Goal: Information Seeking & Learning: Learn about a topic

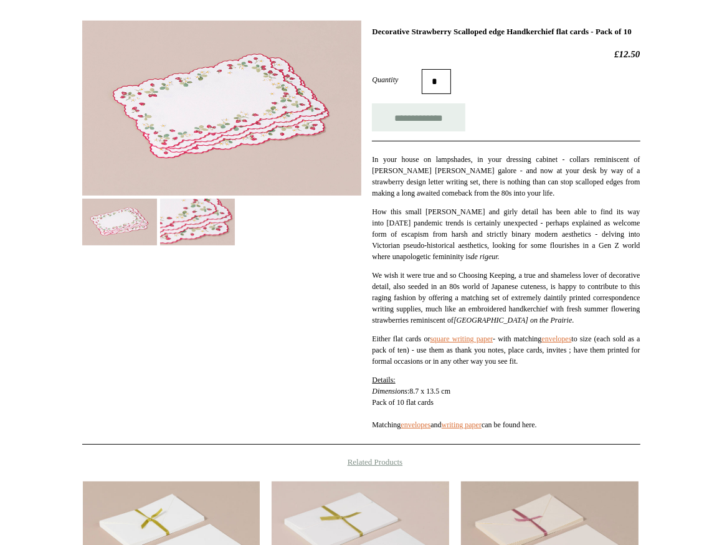
scroll to position [157, 0]
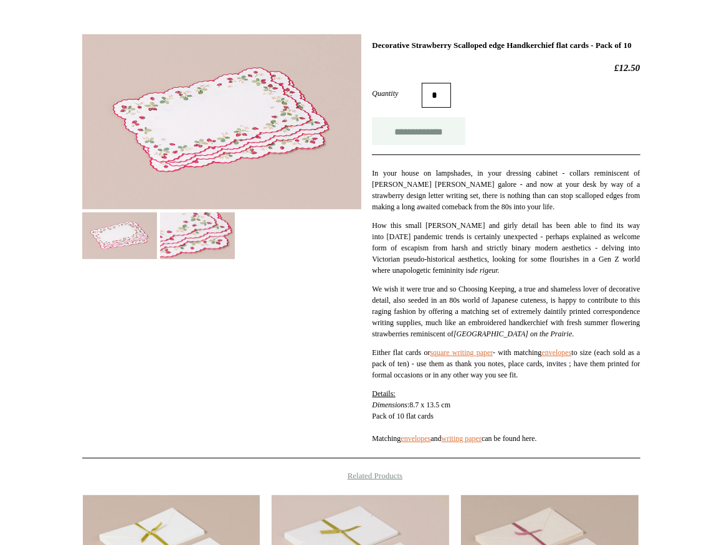
click at [421, 137] on input "**********" at bounding box center [418, 131] width 93 height 28
click at [427, 443] on link "envelopes" at bounding box center [416, 438] width 30 height 9
type input "**********"
click at [480, 443] on link "writing paper" at bounding box center [462, 438] width 40 height 9
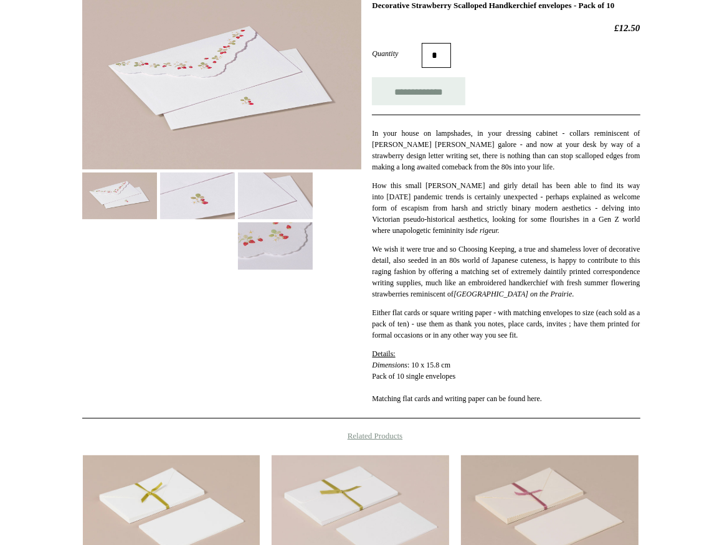
scroll to position [222, 0]
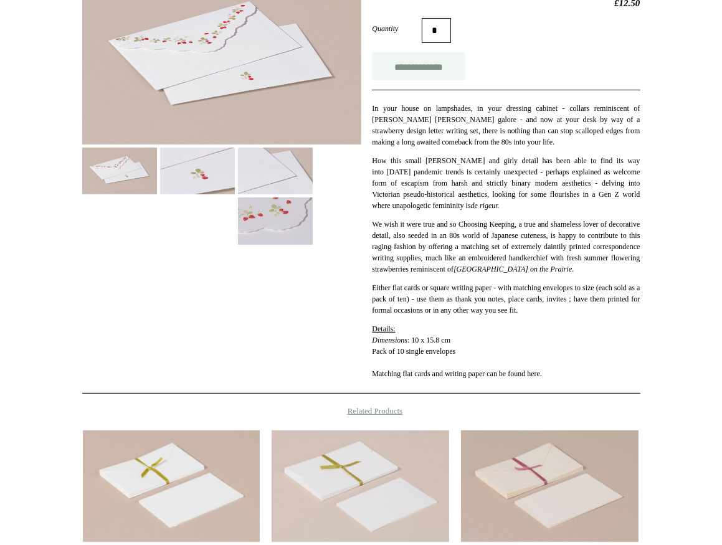
click at [416, 77] on input "**********" at bounding box center [418, 66] width 93 height 28
type input "**********"
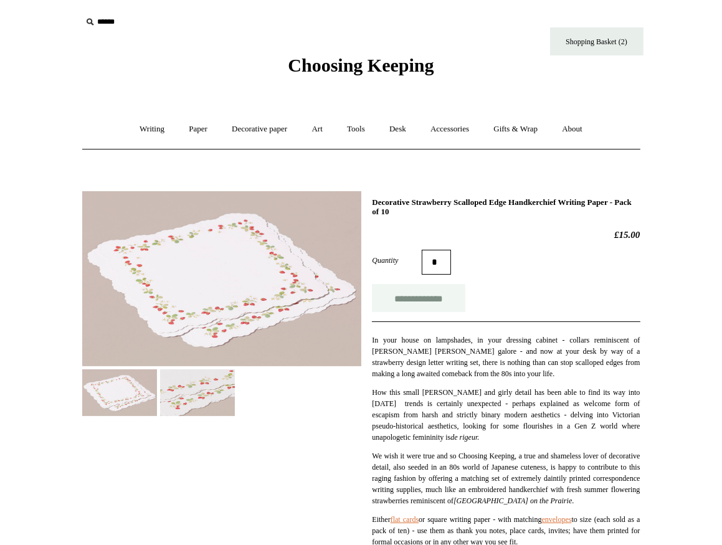
click at [416, 289] on input "**********" at bounding box center [418, 298] width 93 height 28
click at [188, 124] on link "Paper +" at bounding box center [198, 129] width 41 height 33
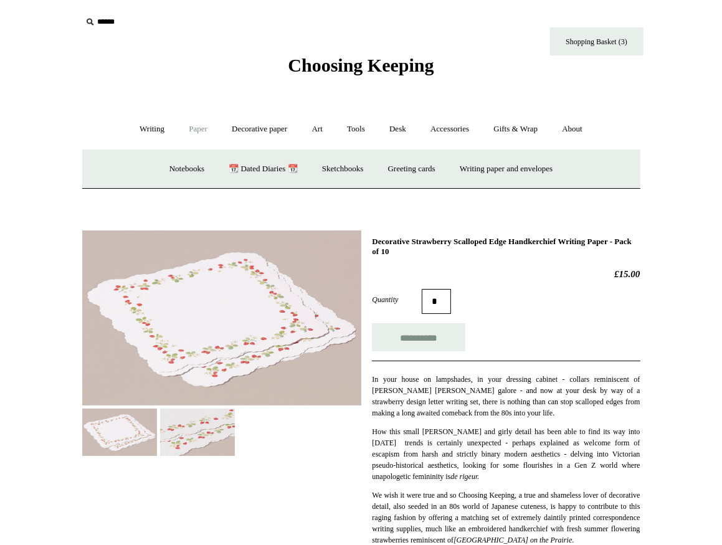
type input "**********"
click at [187, 124] on link "Paper -" at bounding box center [198, 129] width 41 height 33
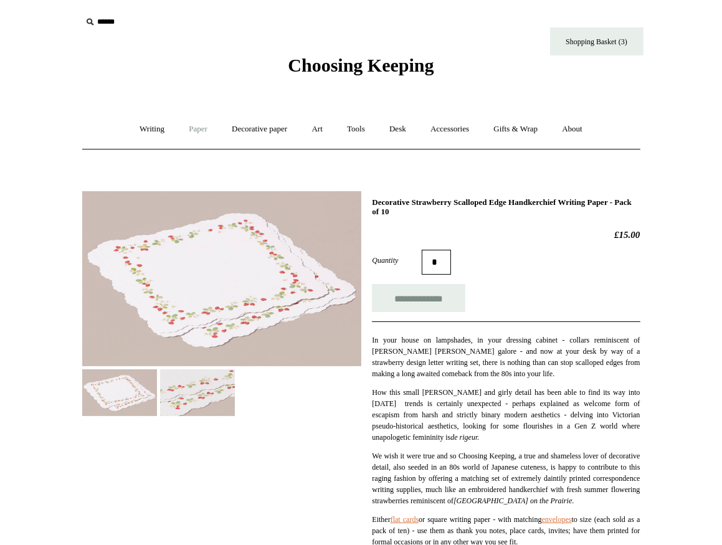
click at [187, 124] on link "Paper +" at bounding box center [198, 129] width 41 height 33
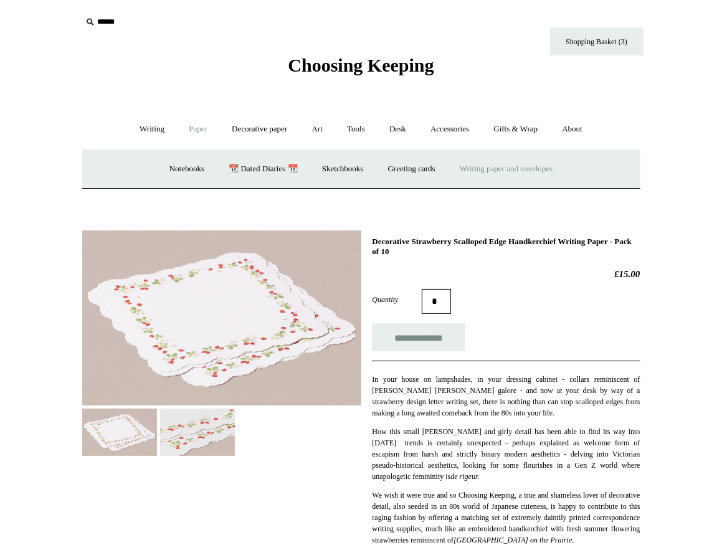
click at [548, 168] on link "Writing paper and envelopes +" at bounding box center [506, 169] width 115 height 33
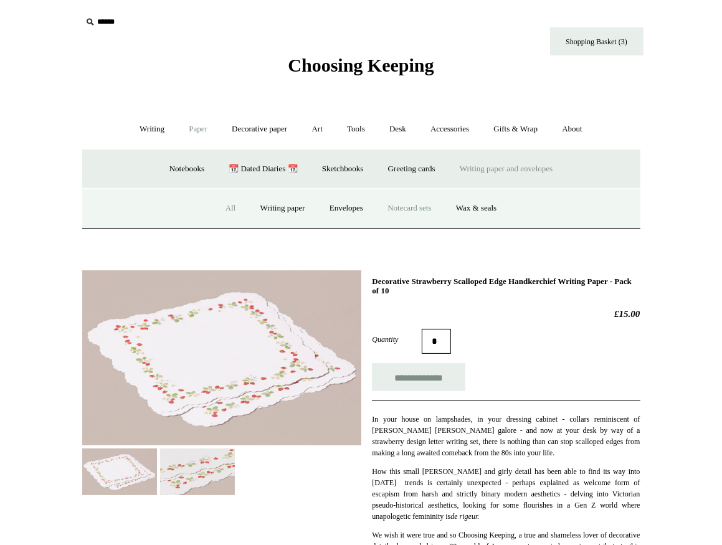
click at [220, 204] on link "All" at bounding box center [230, 208] width 33 height 33
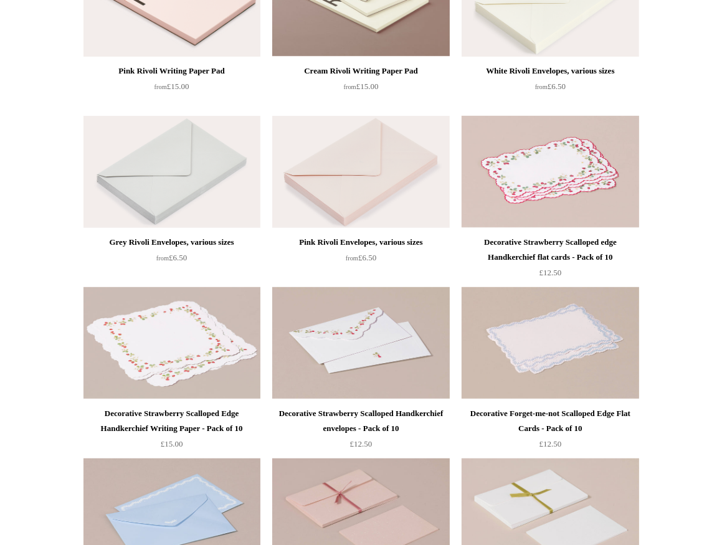
scroll to position [391, 0]
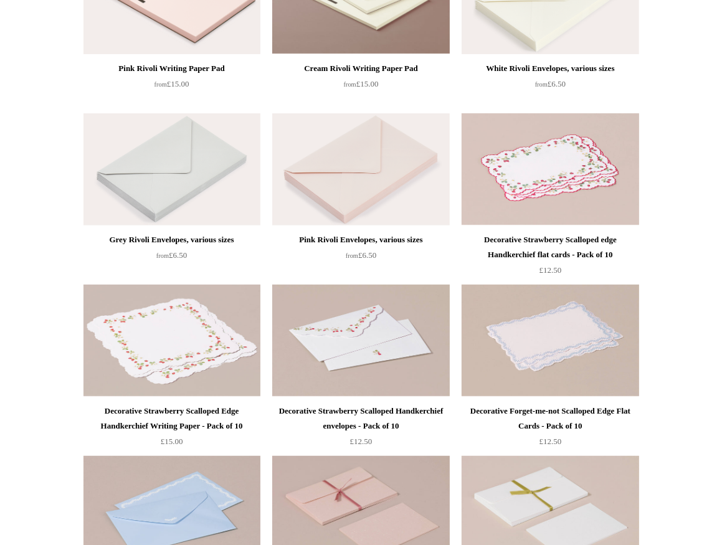
drag, startPoint x: 718, startPoint y: 135, endPoint x: 702, endPoint y: 219, distance: 84.9
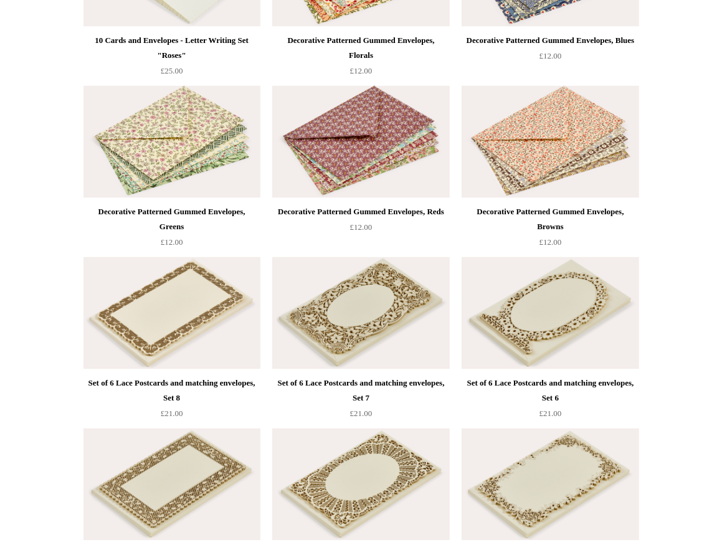
scroll to position [1781, 0]
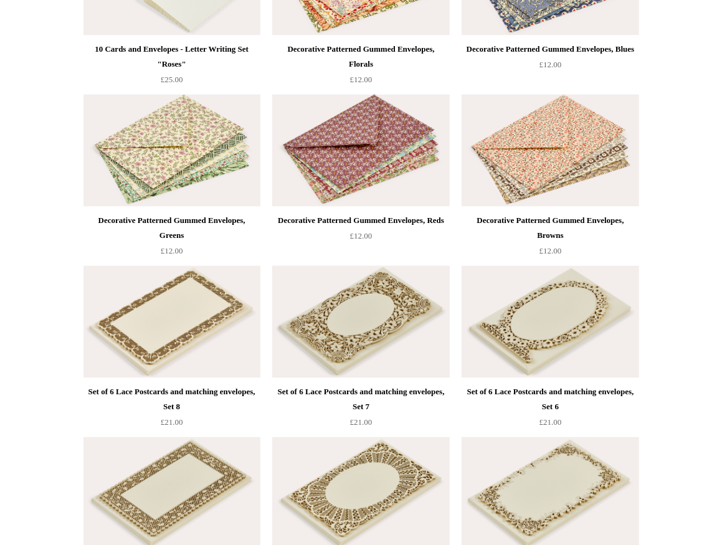
click at [322, 337] on img at bounding box center [360, 322] width 177 height 112
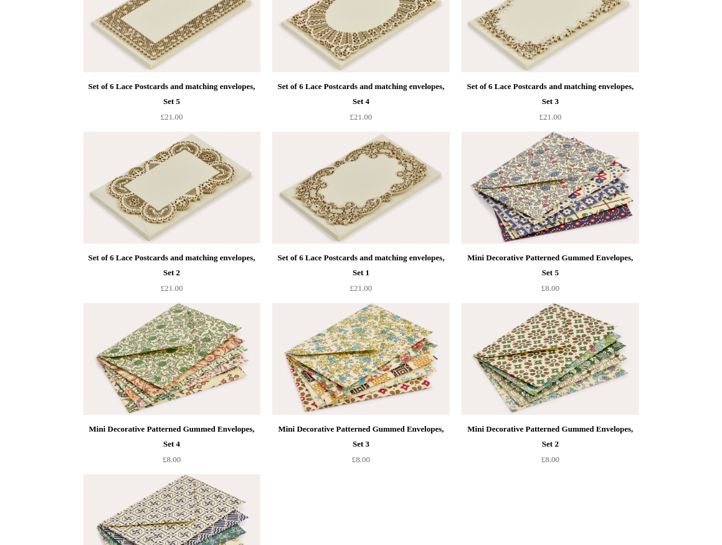
scroll to position [2243, 0]
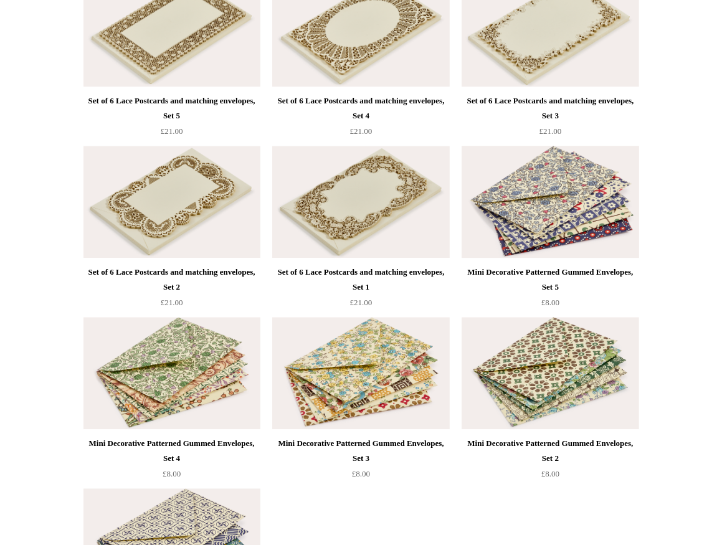
click at [566, 197] on img at bounding box center [550, 202] width 177 height 112
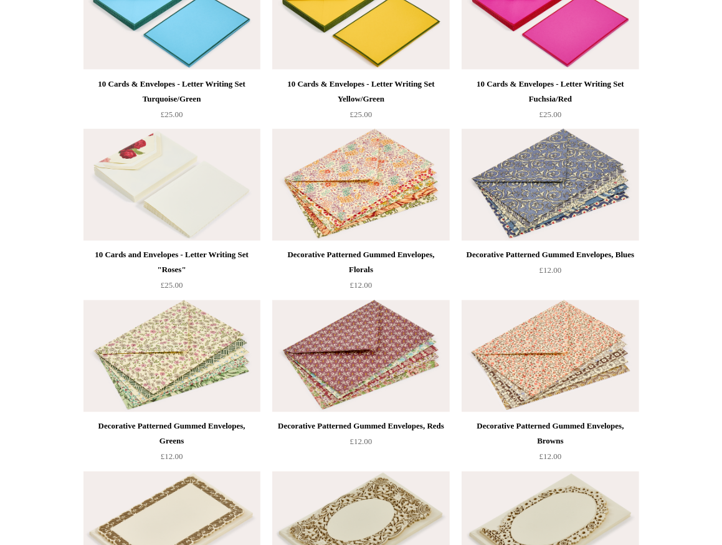
scroll to position [1569, 0]
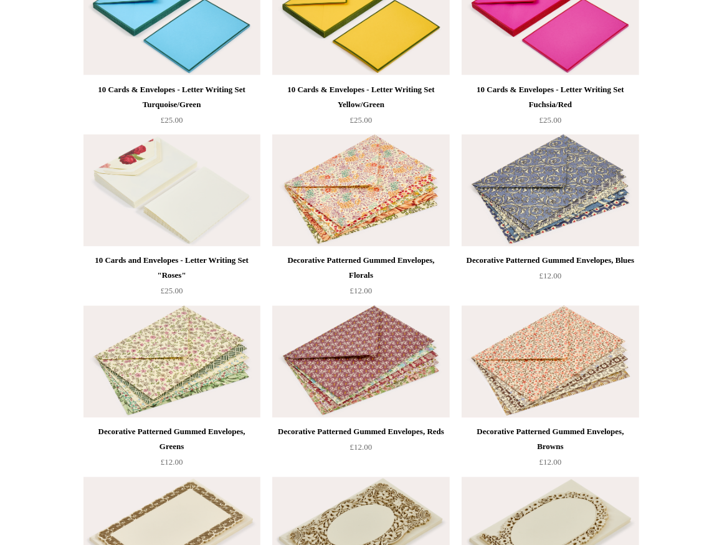
click at [572, 348] on img at bounding box center [550, 362] width 177 height 112
click at [356, 343] on img at bounding box center [360, 362] width 177 height 112
click at [386, 208] on img at bounding box center [360, 191] width 177 height 112
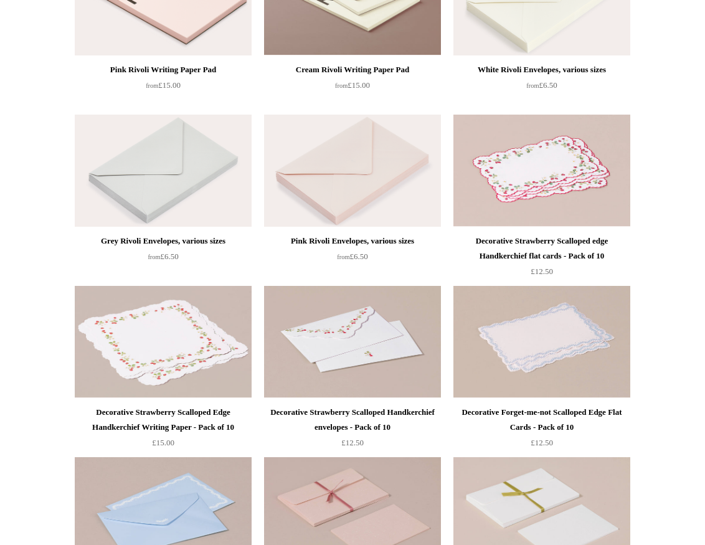
scroll to position [0, 0]
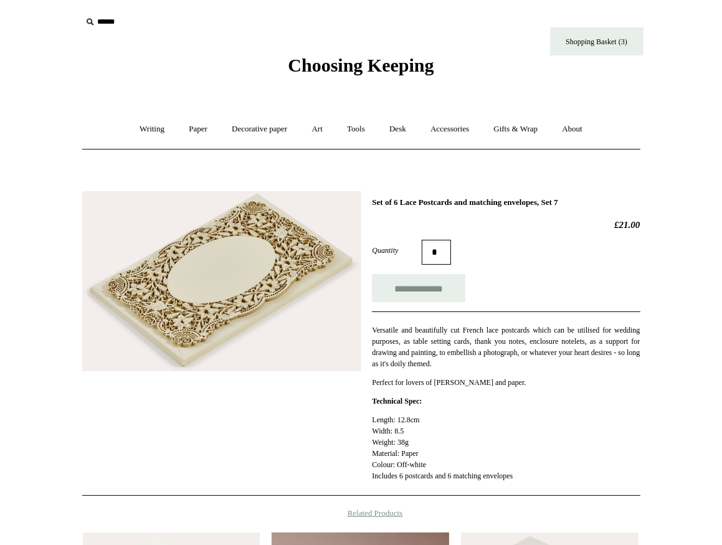
click at [267, 298] on img at bounding box center [221, 281] width 279 height 181
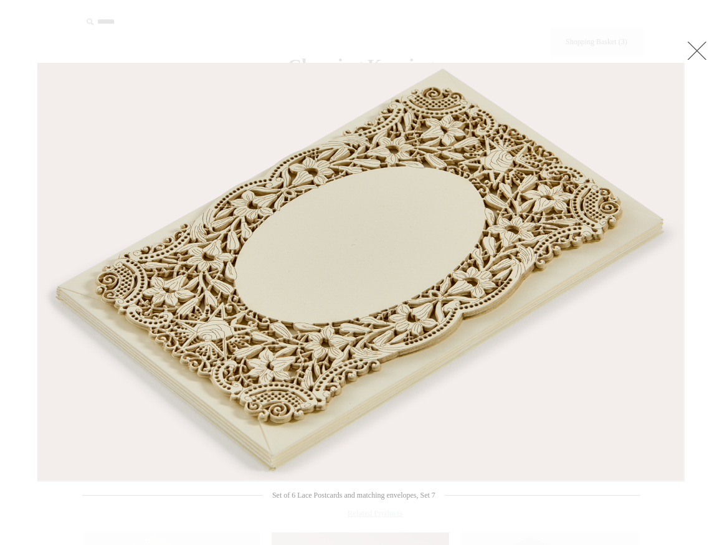
click at [699, 49] on link at bounding box center [697, 50] width 25 height 25
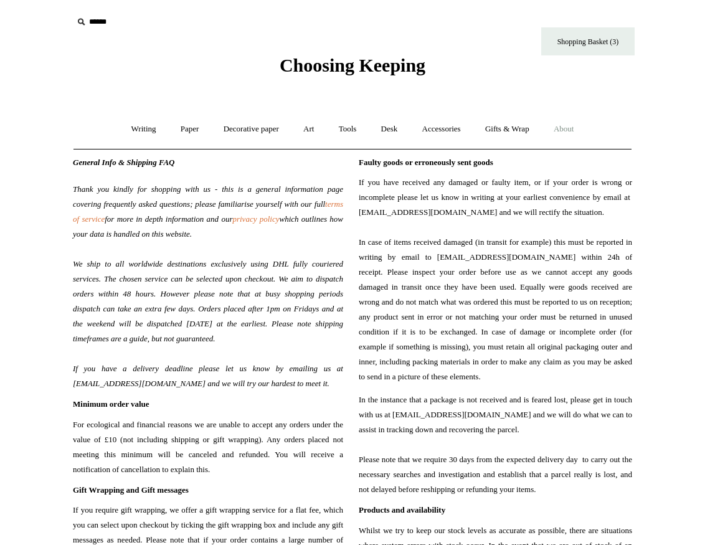
scroll to position [86, 0]
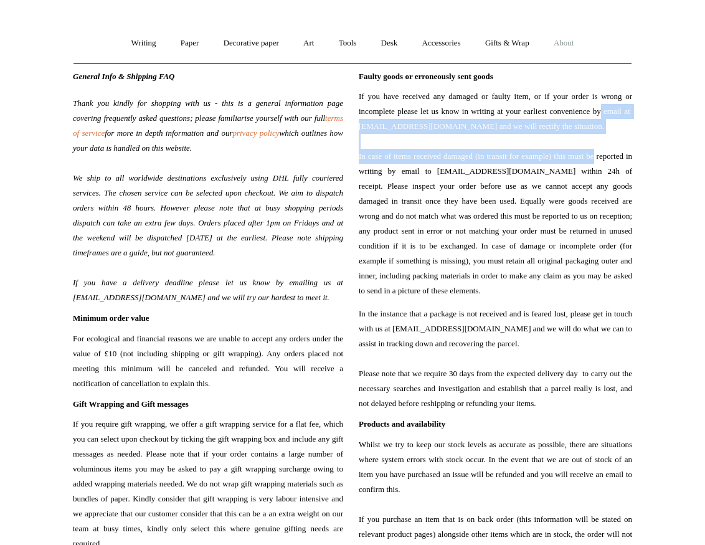
drag, startPoint x: 695, startPoint y: 129, endPoint x: 692, endPoint y: 156, distance: 27.0
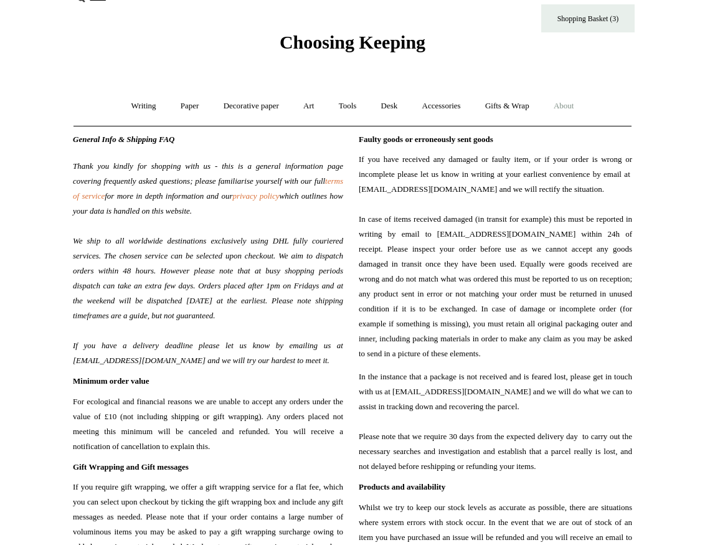
scroll to position [0, 0]
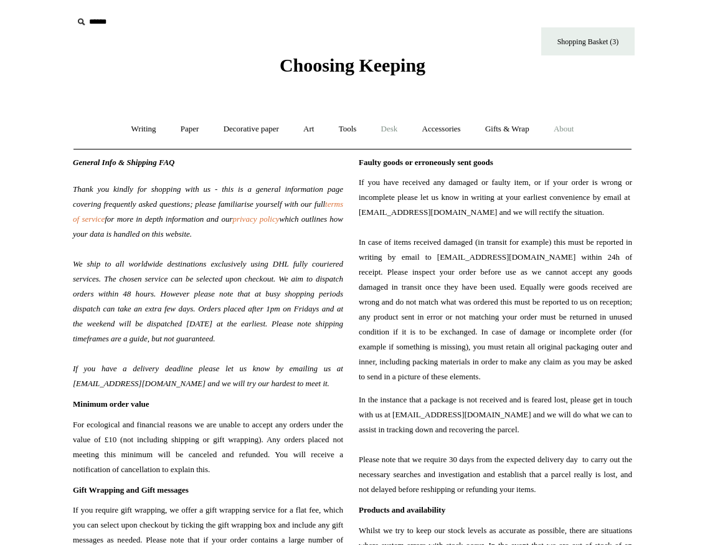
click at [396, 126] on link "Desk +" at bounding box center [389, 129] width 39 height 33
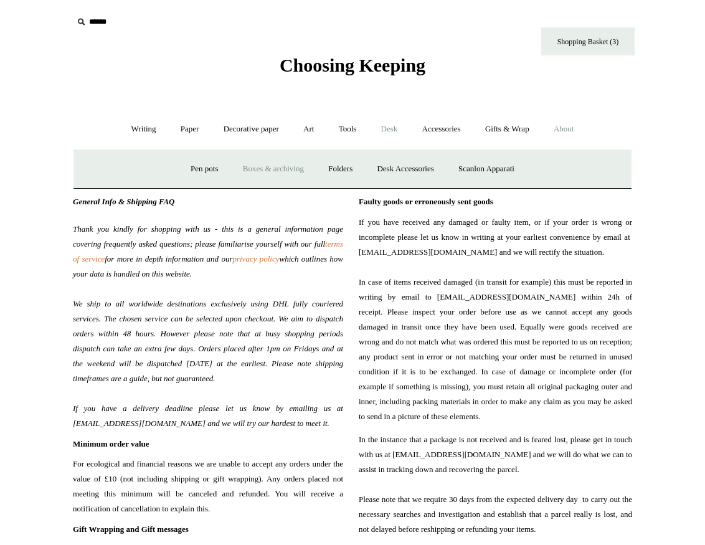
click at [279, 166] on link "Boxes & archiving" at bounding box center [273, 169] width 83 height 33
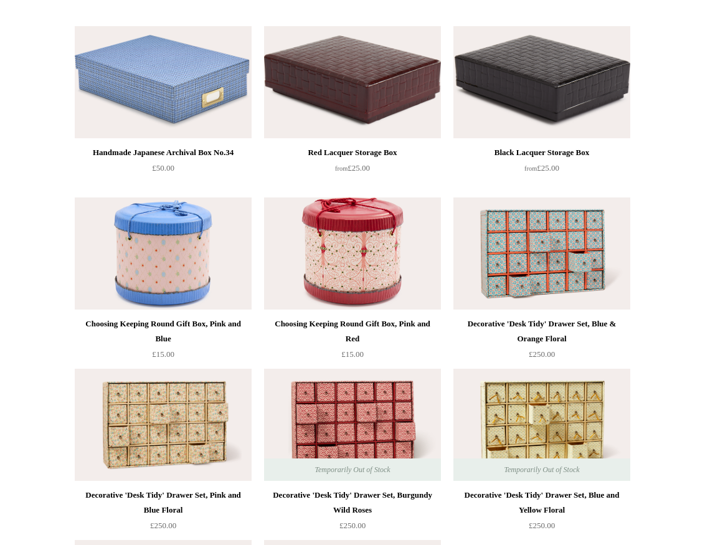
scroll to position [1513, 0]
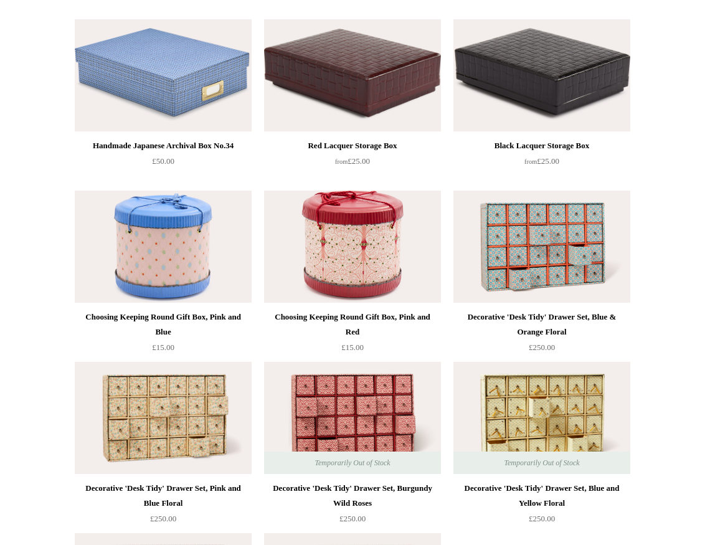
click at [545, 246] on img at bounding box center [542, 247] width 177 height 112
click at [153, 467] on img at bounding box center [163, 418] width 177 height 112
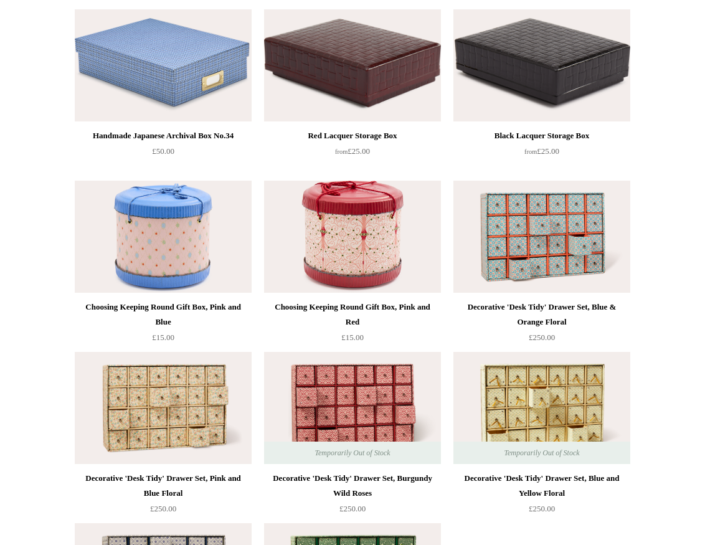
scroll to position [1516, 0]
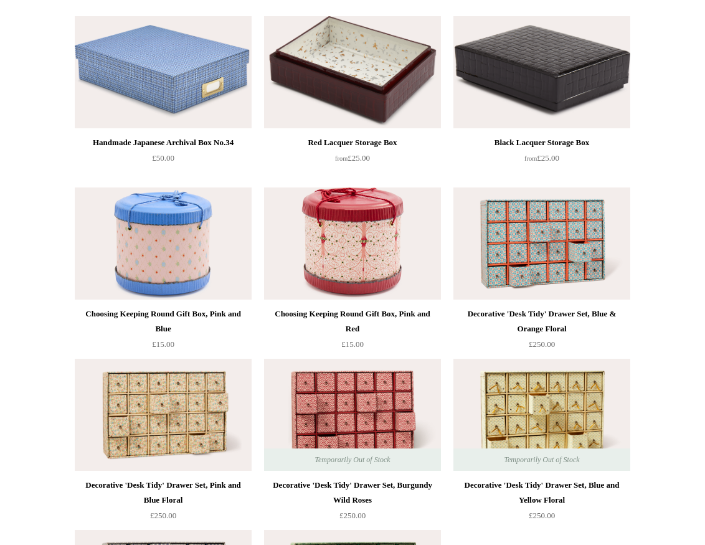
click at [354, 51] on img at bounding box center [352, 72] width 177 height 112
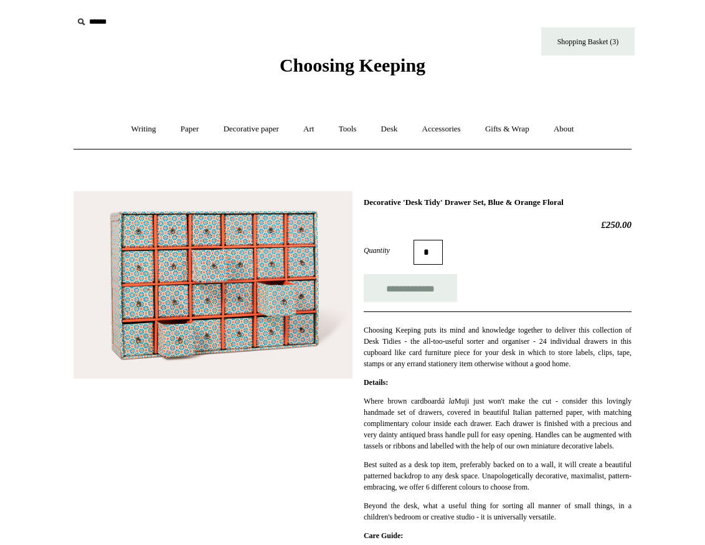
click at [169, 342] on img at bounding box center [213, 285] width 279 height 188
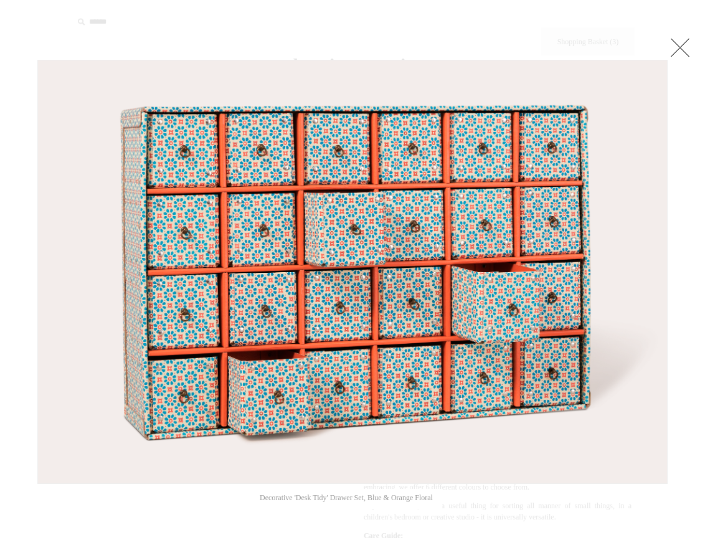
click at [667, 60] on img at bounding box center [352, 271] width 629 height 423
click at [680, 52] on link at bounding box center [680, 47] width 25 height 25
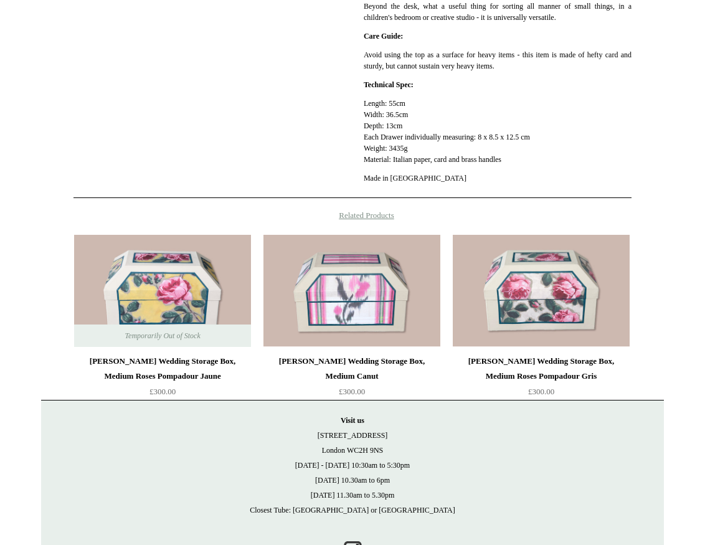
scroll to position [571, 0]
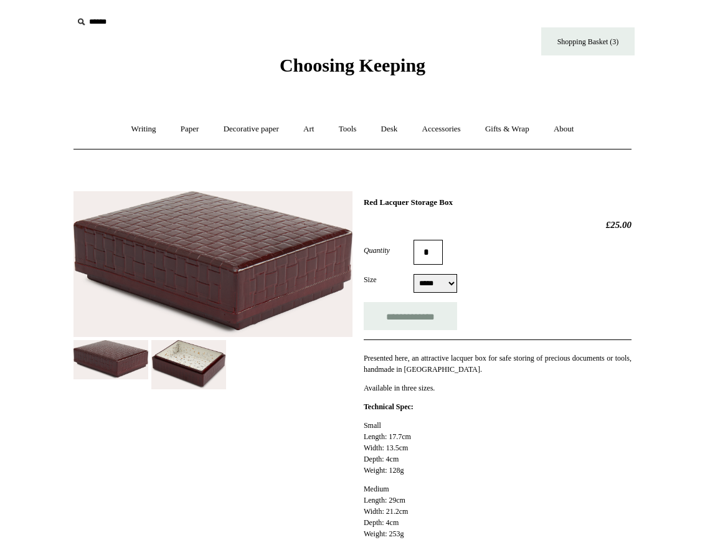
click at [190, 366] on img at bounding box center [188, 364] width 75 height 49
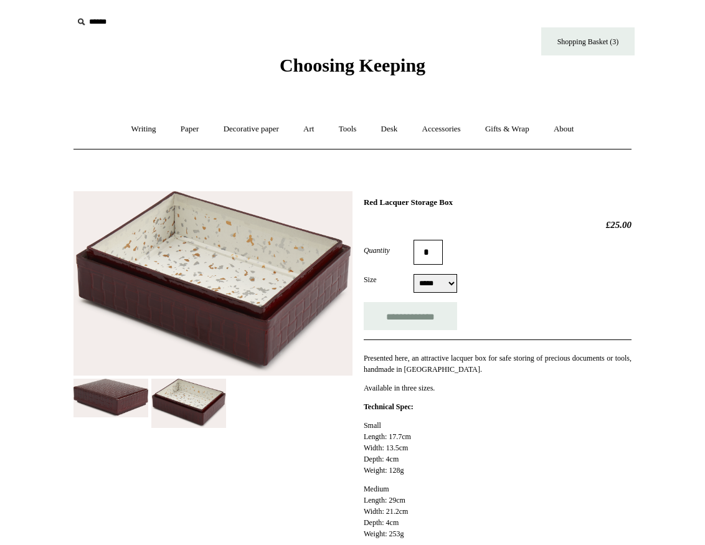
click at [431, 279] on select "***** ****** *****" at bounding box center [436, 283] width 44 height 19
select select "*****"
click at [414, 274] on select "***** ****** *****" at bounding box center [436, 283] width 44 height 19
click at [102, 386] on img at bounding box center [111, 398] width 75 height 39
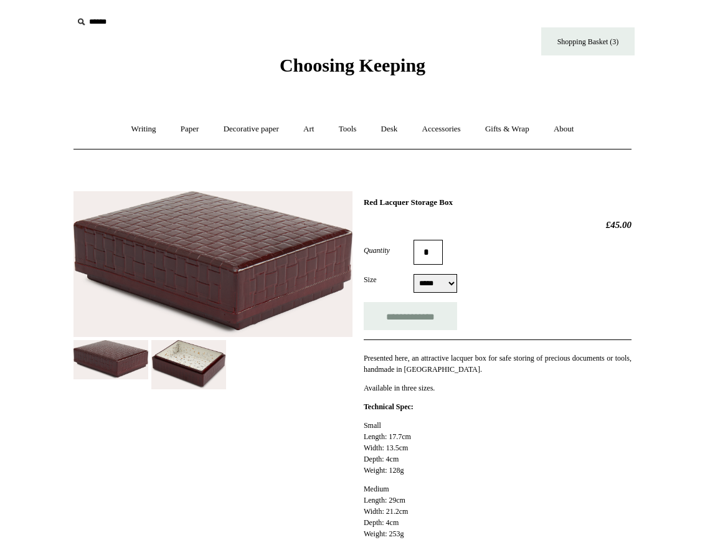
click at [257, 281] on img at bounding box center [213, 264] width 279 height 146
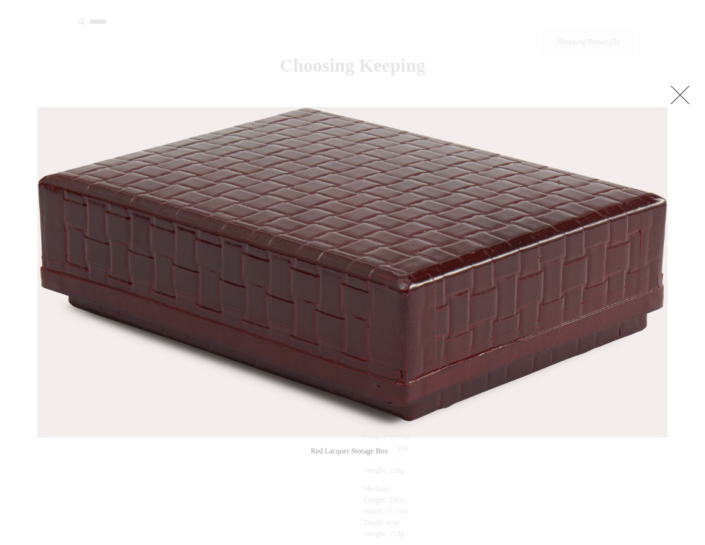
click at [677, 99] on link at bounding box center [680, 94] width 25 height 25
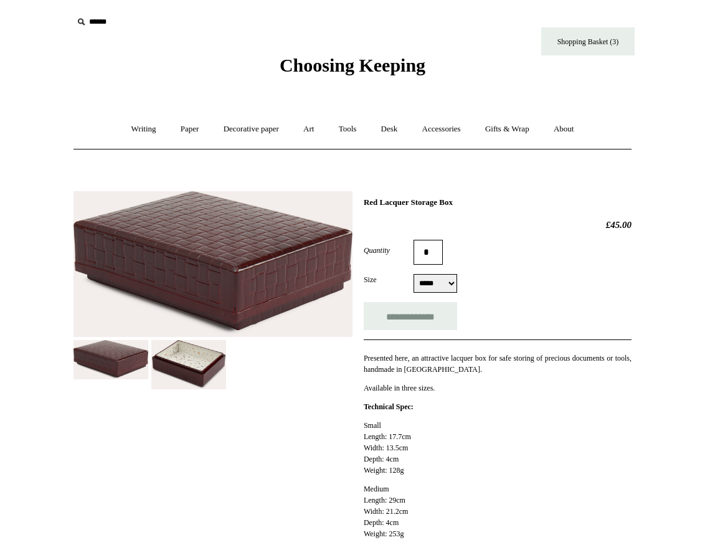
click at [200, 377] on img at bounding box center [188, 364] width 75 height 49
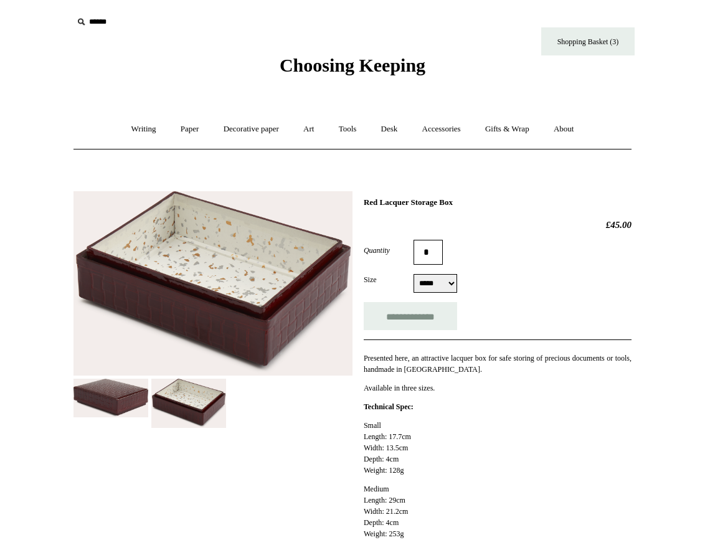
click at [310, 287] on img at bounding box center [213, 283] width 279 height 184
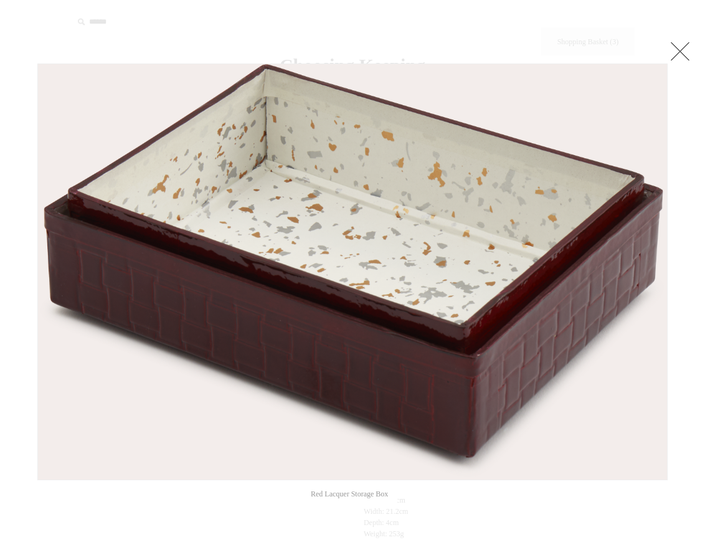
click at [683, 55] on link at bounding box center [680, 51] width 25 height 25
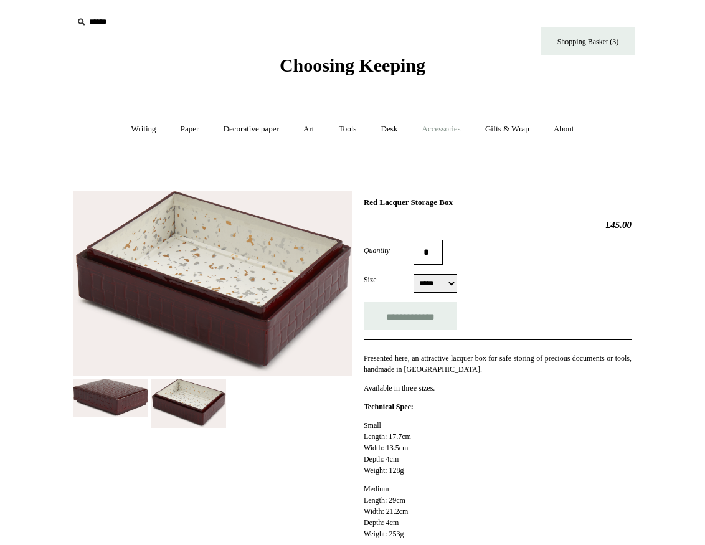
click at [444, 125] on link "Accessories +" at bounding box center [441, 129] width 61 height 33
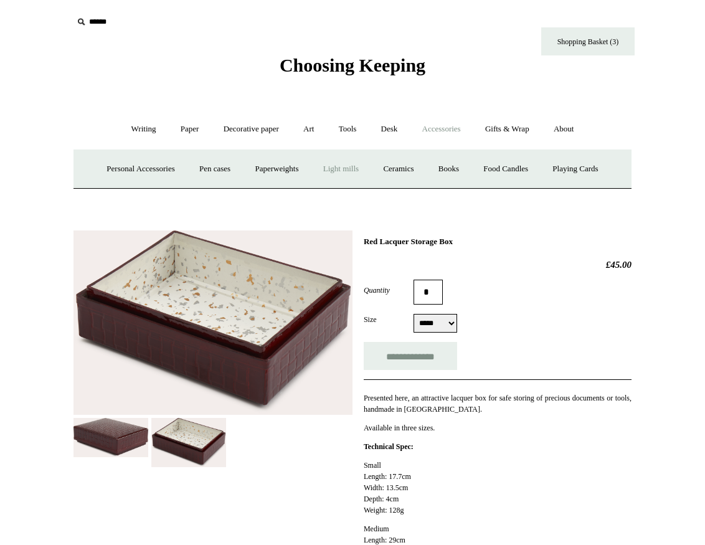
click at [345, 171] on link "Light mills" at bounding box center [341, 169] width 58 height 33
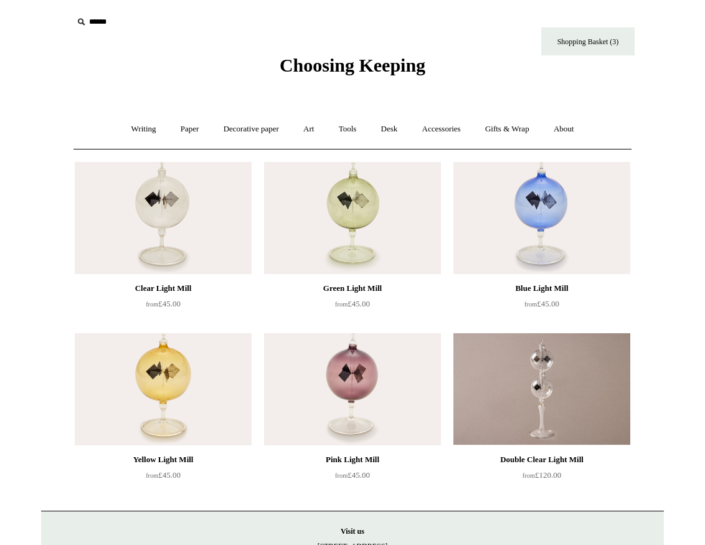
click at [169, 216] on img at bounding box center [163, 218] width 177 height 112
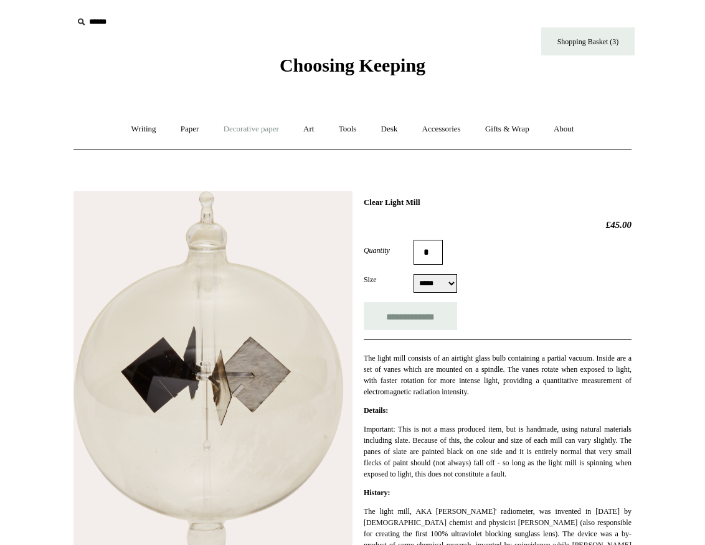
click at [224, 123] on link "Decorative paper +" at bounding box center [251, 129] width 78 height 33
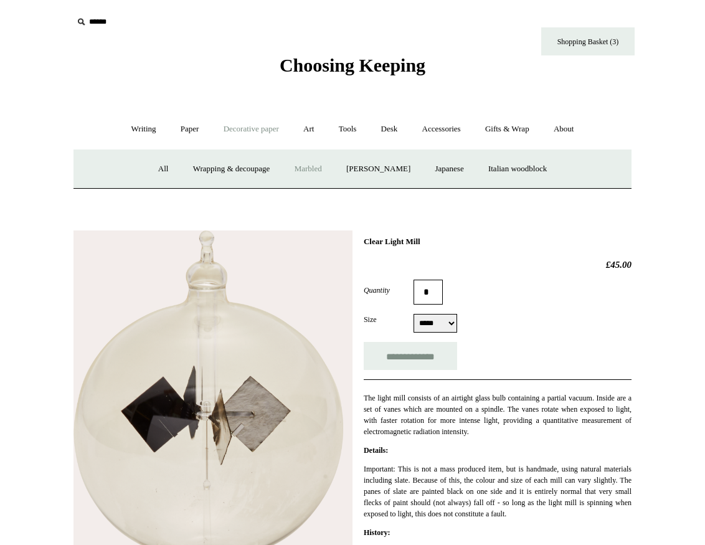
click at [309, 168] on link "Marbled" at bounding box center [308, 169] width 50 height 33
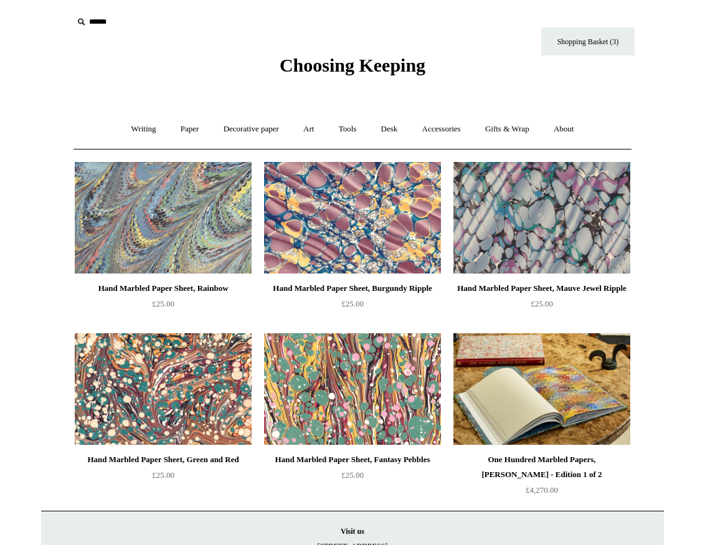
click at [547, 412] on img at bounding box center [542, 389] width 177 height 112
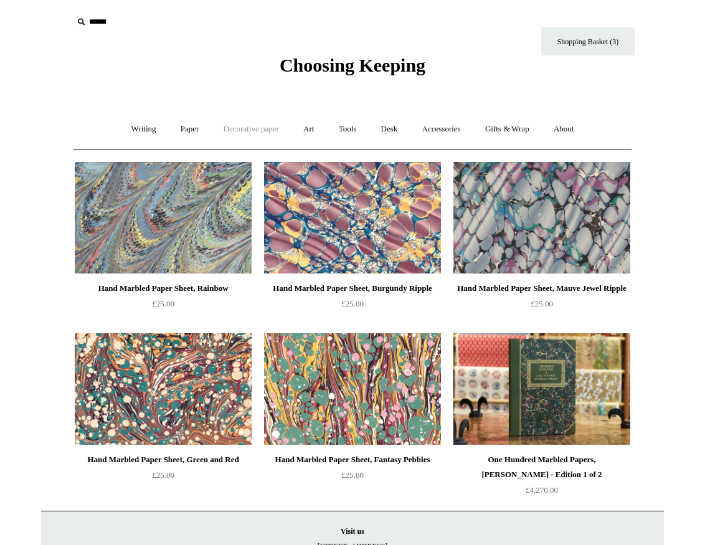
click at [247, 124] on link "Decorative paper +" at bounding box center [251, 129] width 78 height 33
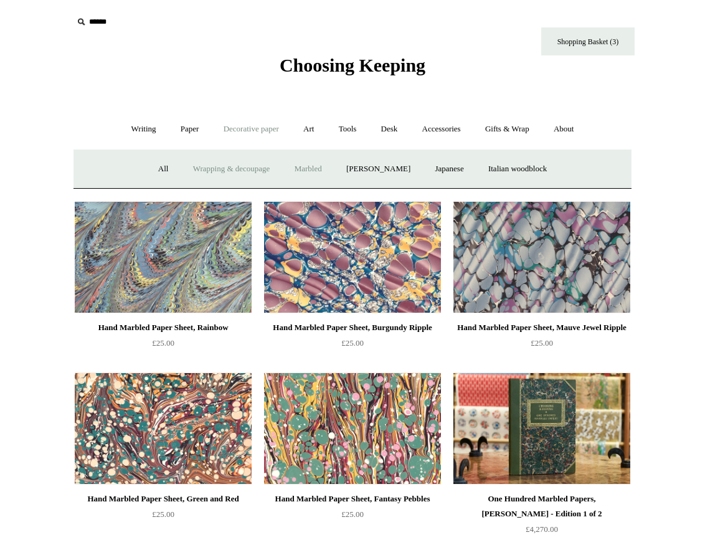
click at [229, 161] on link "Wrapping & decoupage" at bounding box center [232, 169] width 100 height 33
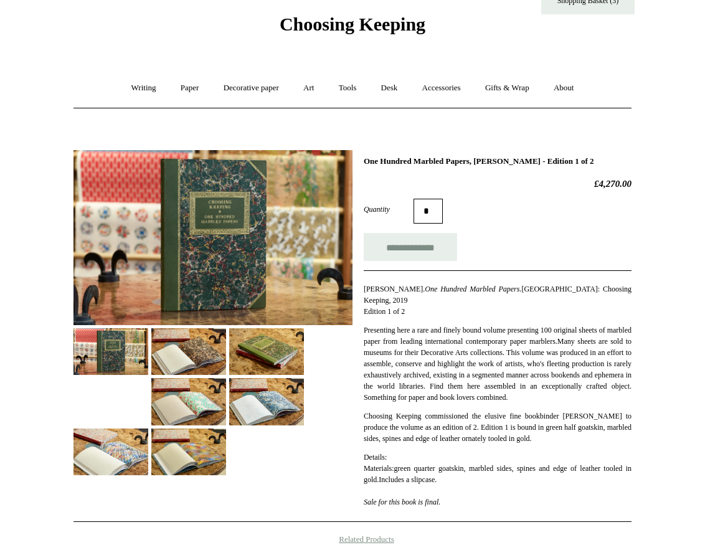
scroll to position [43, 0]
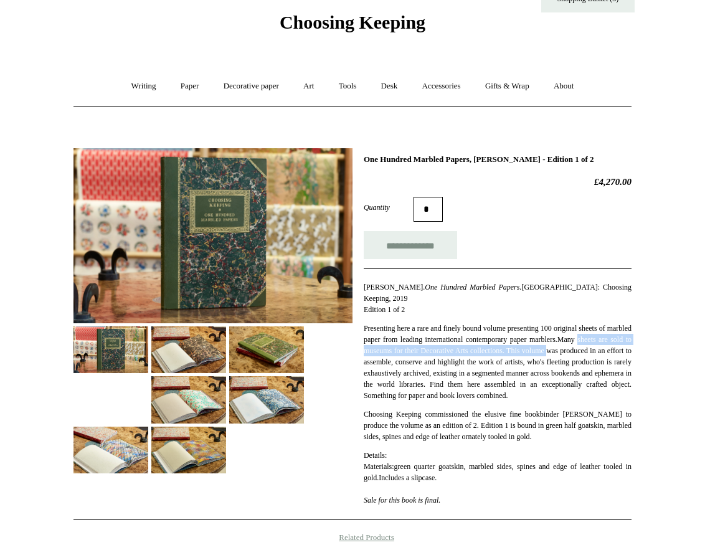
drag, startPoint x: 685, startPoint y: 326, endPoint x: 674, endPoint y: 337, distance: 15.9
click at [675, 337] on html "Menu Choosing Keeping * Shipping Information Shopping Basket (3) * ⤺ + +" at bounding box center [352, 437] width 705 height 960
click at [673, 338] on html "Menu Choosing Keeping * Shipping Information Shopping Basket (3) * ⤺ + +" at bounding box center [352, 437] width 705 height 960
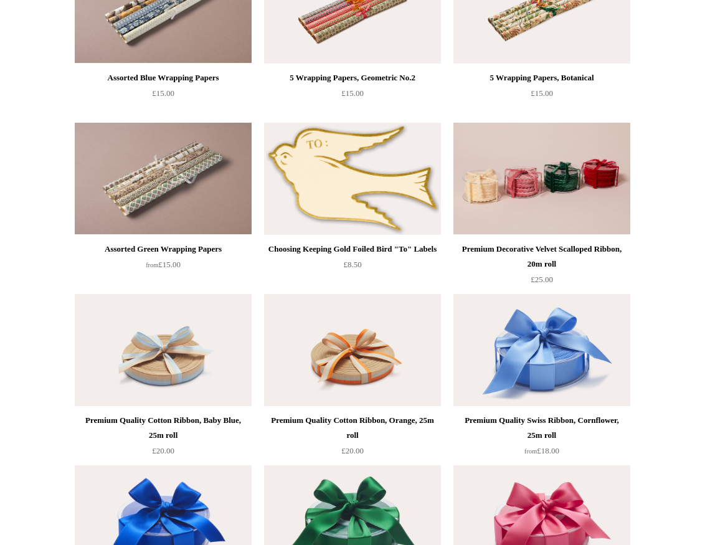
scroll to position [1417, 0]
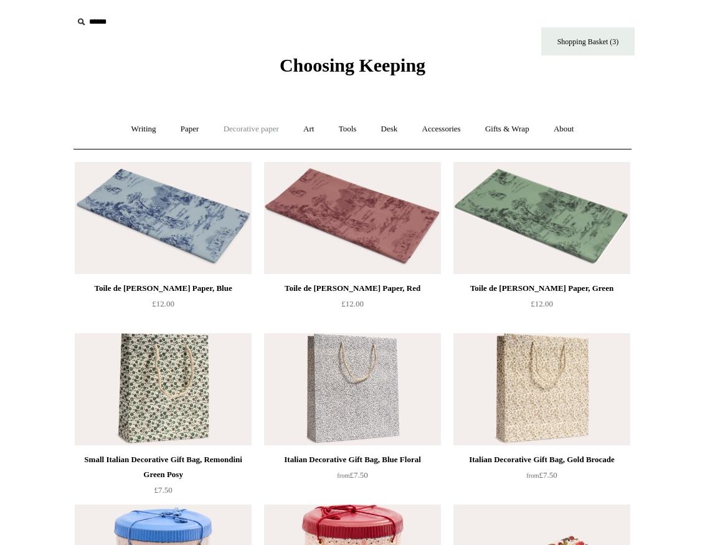
click at [245, 129] on link "Decorative paper +" at bounding box center [251, 129] width 78 height 33
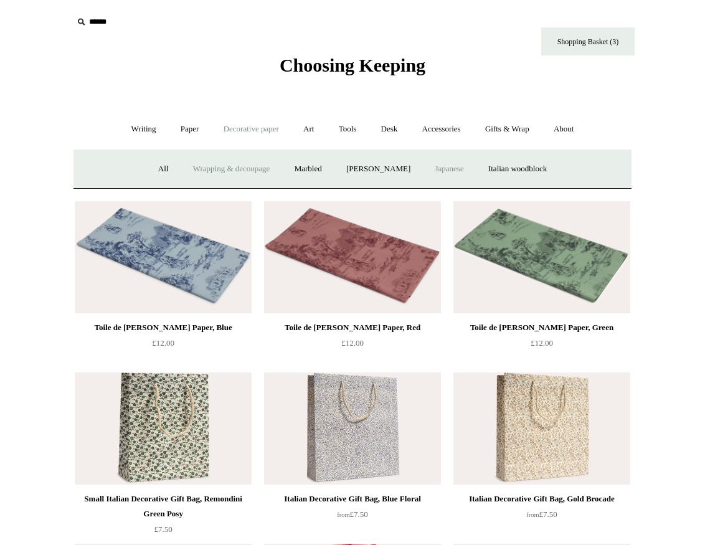
click at [455, 166] on link "Japanese" at bounding box center [449, 169] width 51 height 33
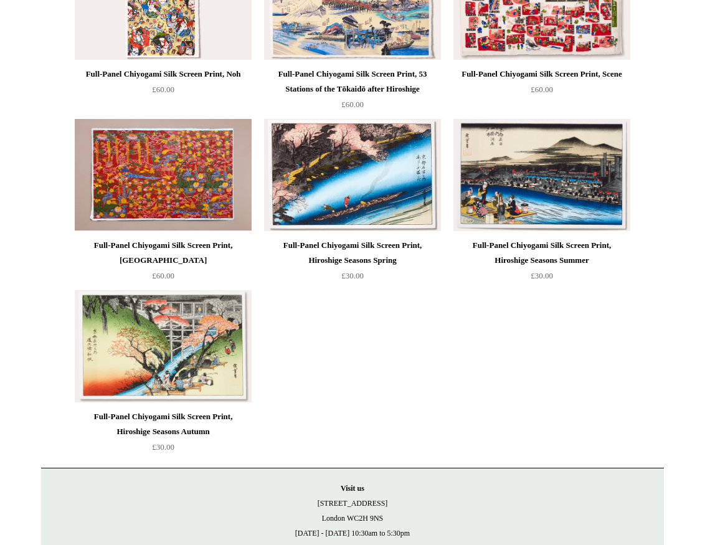
scroll to position [734, 0]
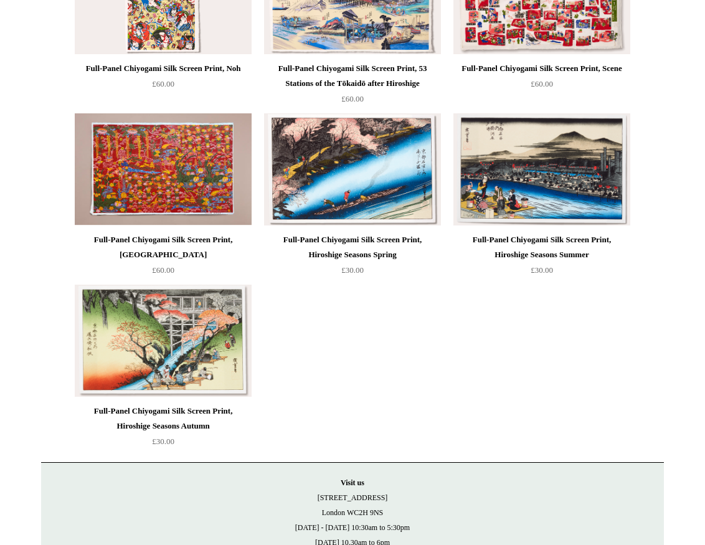
click at [129, 366] on img at bounding box center [163, 341] width 177 height 112
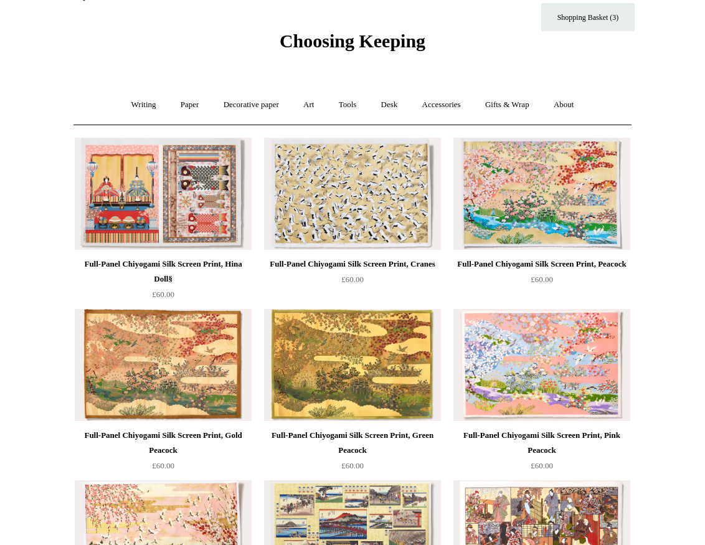
scroll to position [23, 0]
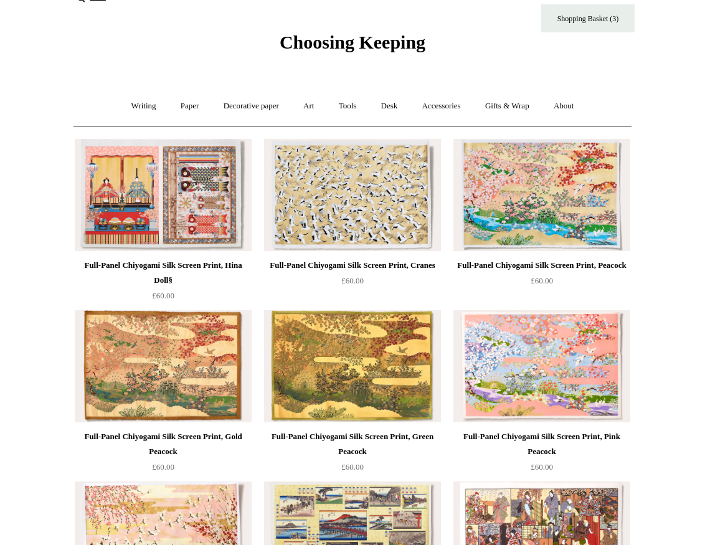
click at [237, 107] on link "Decorative paper +" at bounding box center [251, 106] width 78 height 33
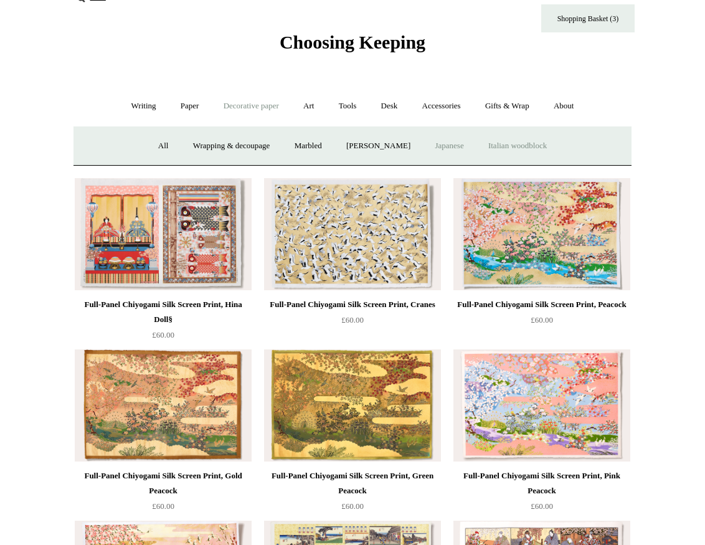
click at [516, 144] on link "Italian woodblock" at bounding box center [517, 146] width 81 height 33
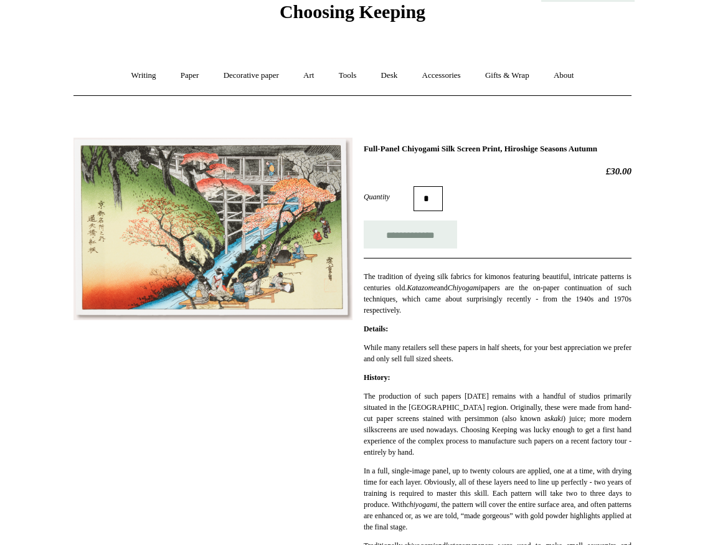
scroll to position [52, 0]
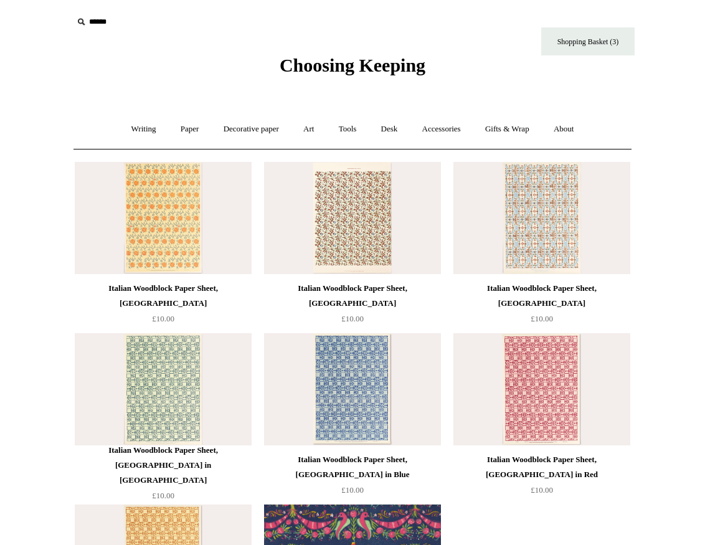
click at [547, 230] on img at bounding box center [542, 218] width 177 height 112
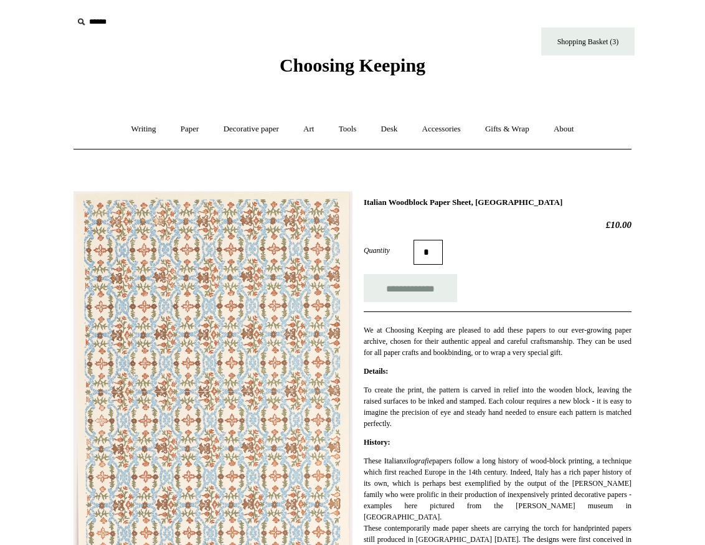
click at [277, 316] on img at bounding box center [213, 386] width 279 height 391
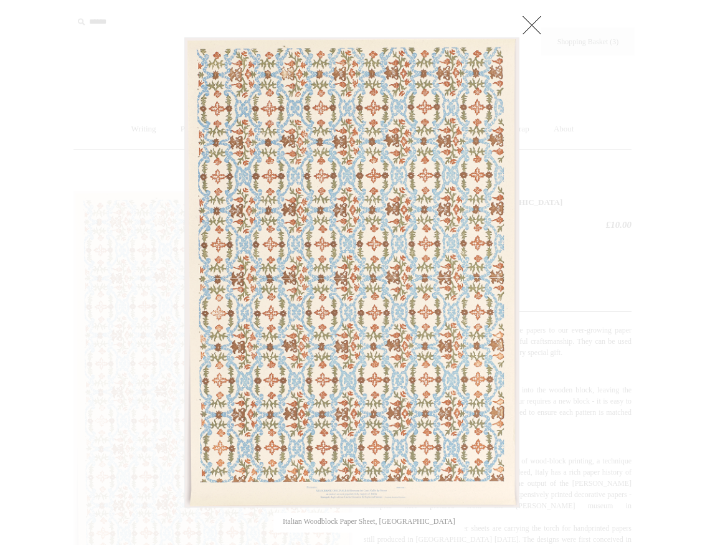
click at [528, 14] on link at bounding box center [532, 24] width 25 height 25
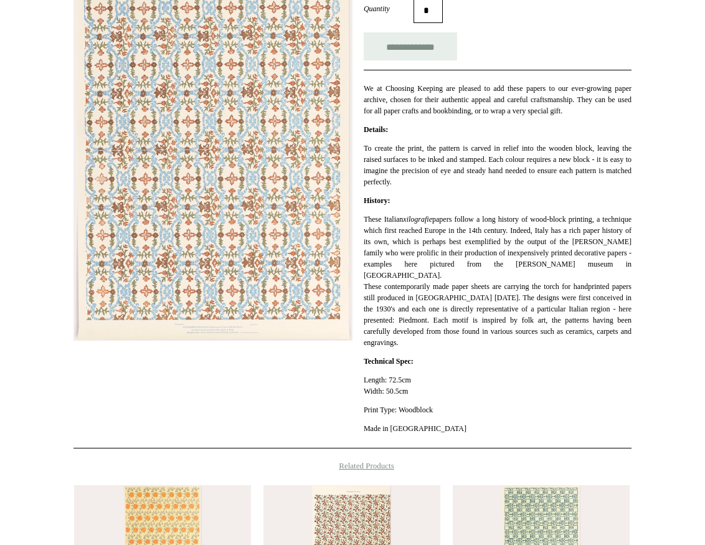
scroll to position [245, 0]
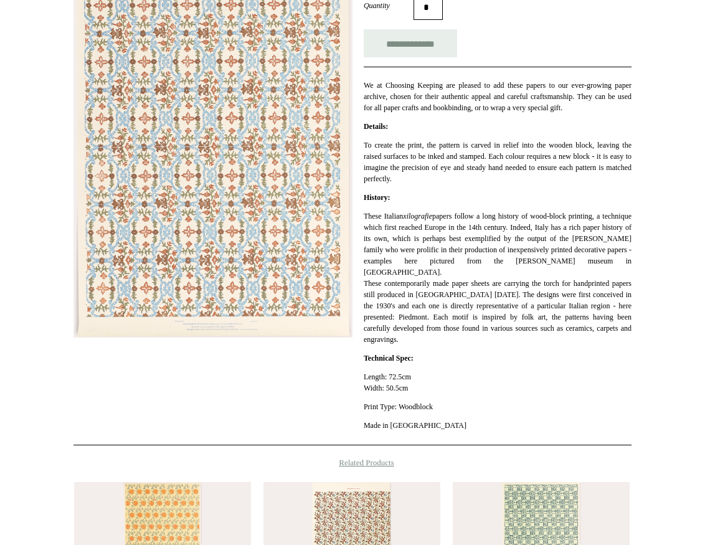
click at [212, 321] on img at bounding box center [213, 141] width 279 height 391
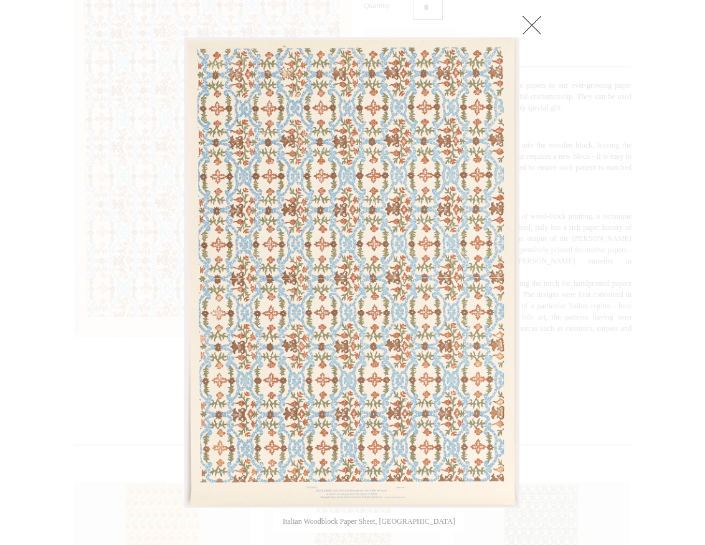
click at [345, 497] on img at bounding box center [352, 272] width 334 height 469
click at [360, 495] on img at bounding box center [352, 272] width 334 height 469
click at [521, 21] on link at bounding box center [532, 24] width 25 height 25
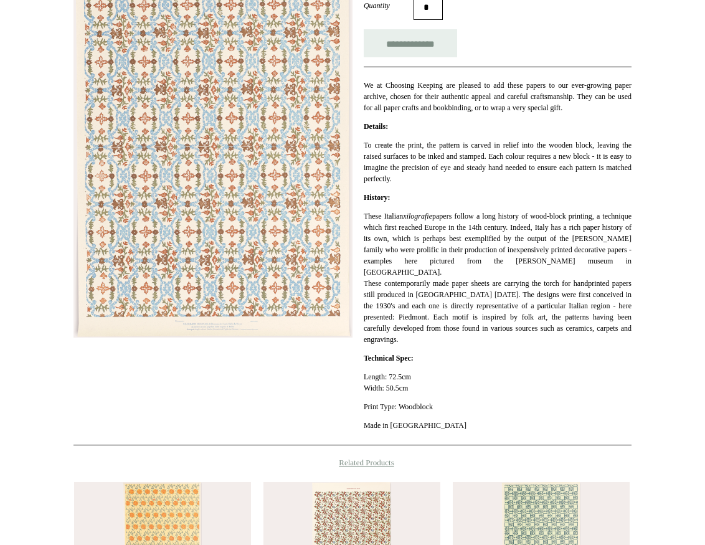
click at [544, 524] on img at bounding box center [541, 538] width 177 height 112
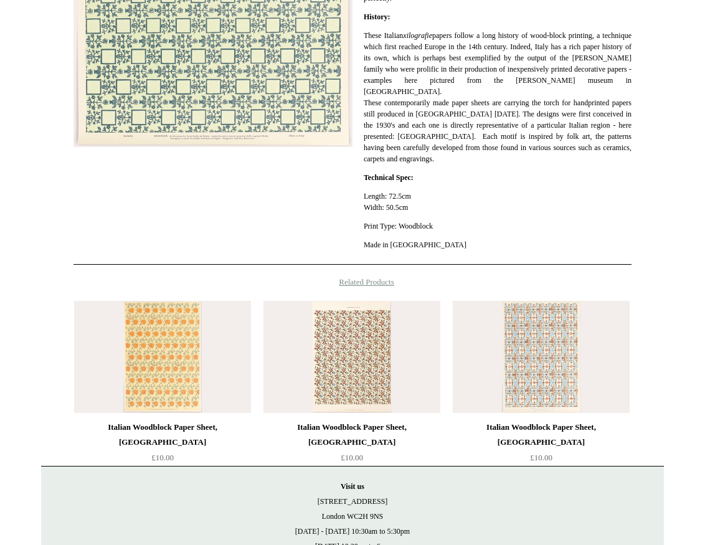
scroll to position [434, 0]
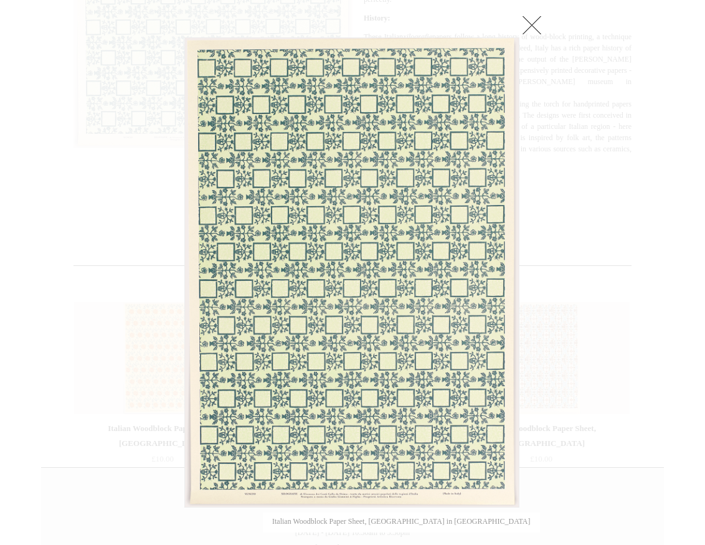
click at [525, 24] on link at bounding box center [532, 24] width 25 height 25
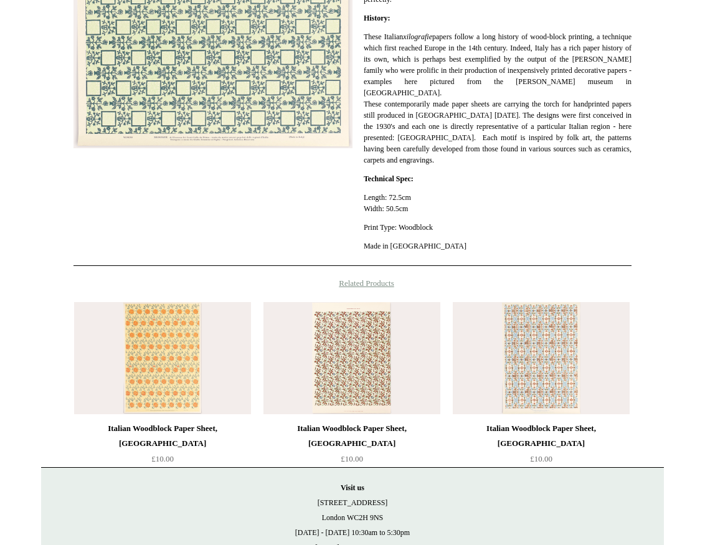
click at [170, 371] on img at bounding box center [162, 358] width 177 height 112
